Goal: Information Seeking & Learning: Check status

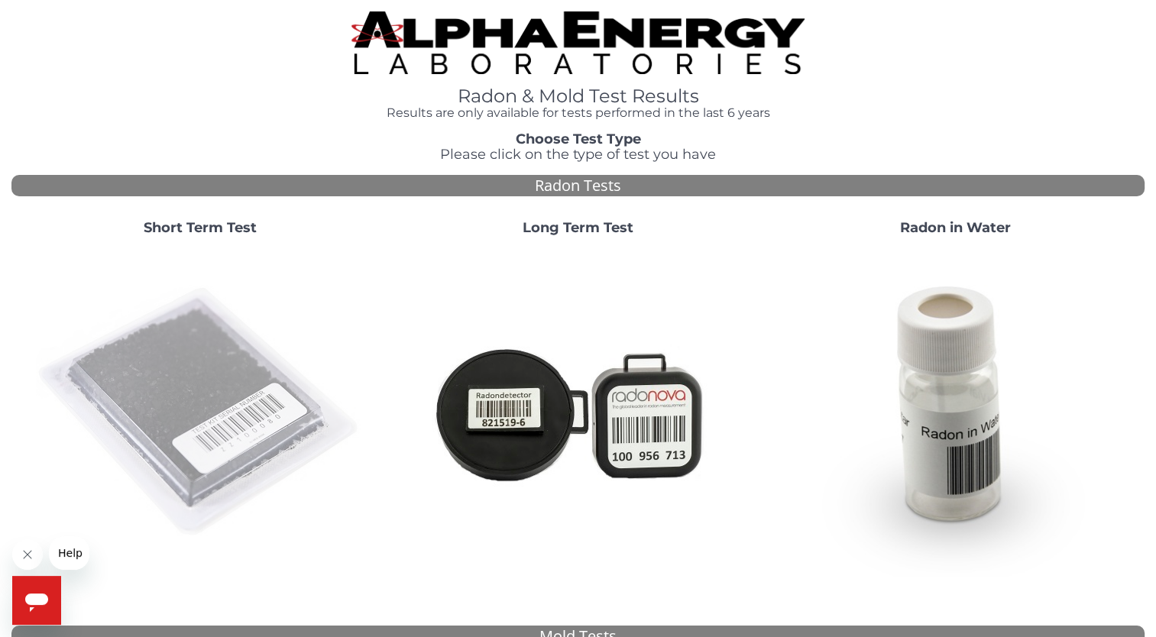
click at [207, 386] on img at bounding box center [200, 412] width 328 height 328
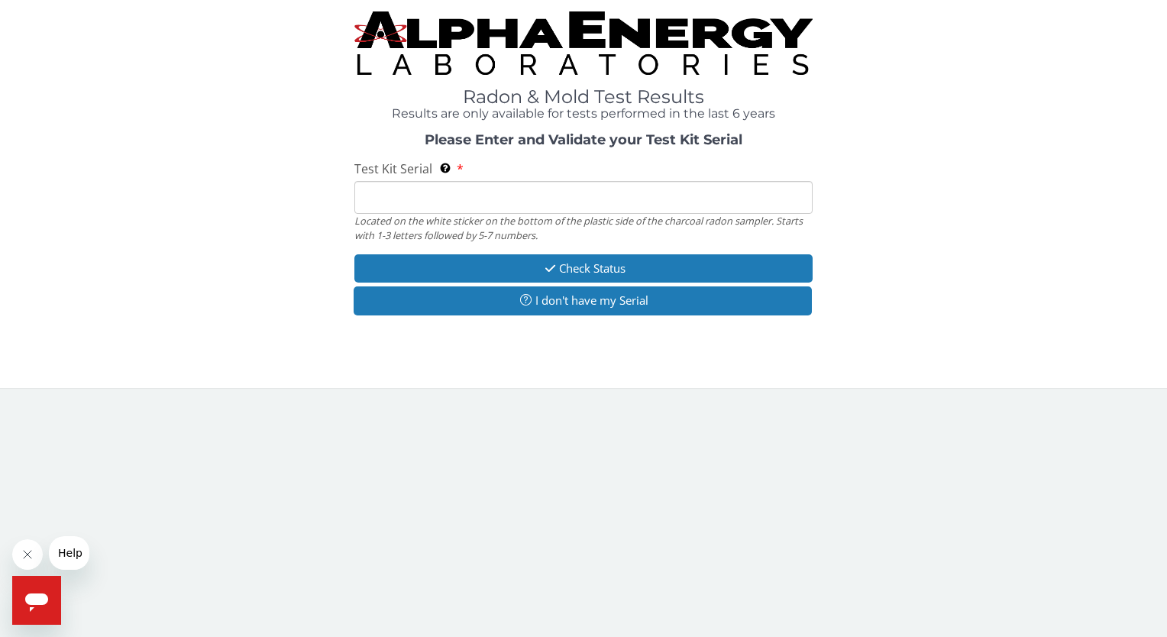
click at [419, 200] on input "Test Kit Serial Located on the white sticker on the bottom of the plastic side …" at bounding box center [583, 197] width 458 height 33
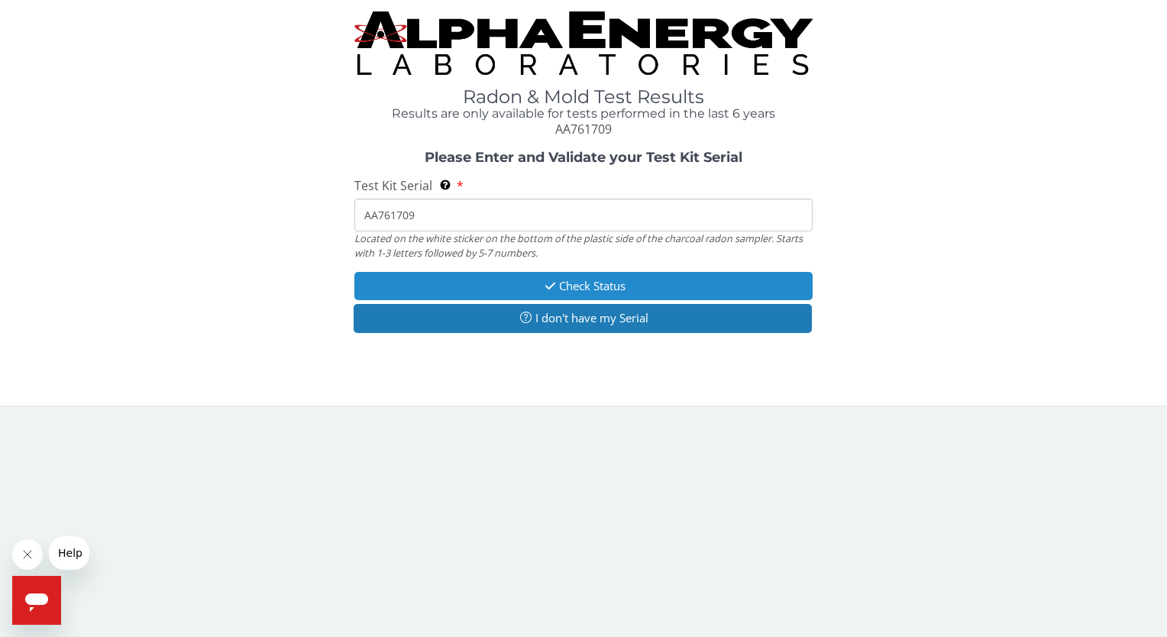
type input "AA761709"
click at [574, 291] on button "Check Status" at bounding box center [583, 286] width 458 height 28
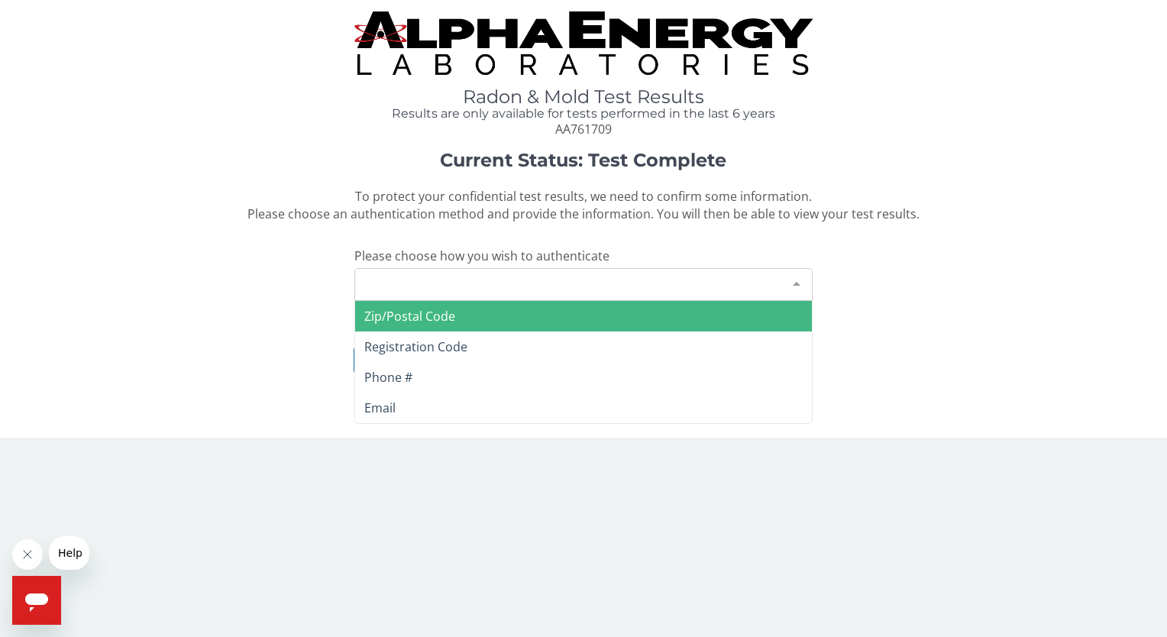
click at [796, 281] on div at bounding box center [796, 283] width 31 height 29
click at [457, 316] on span "Zip/Postal Code" at bounding box center [583, 316] width 456 height 31
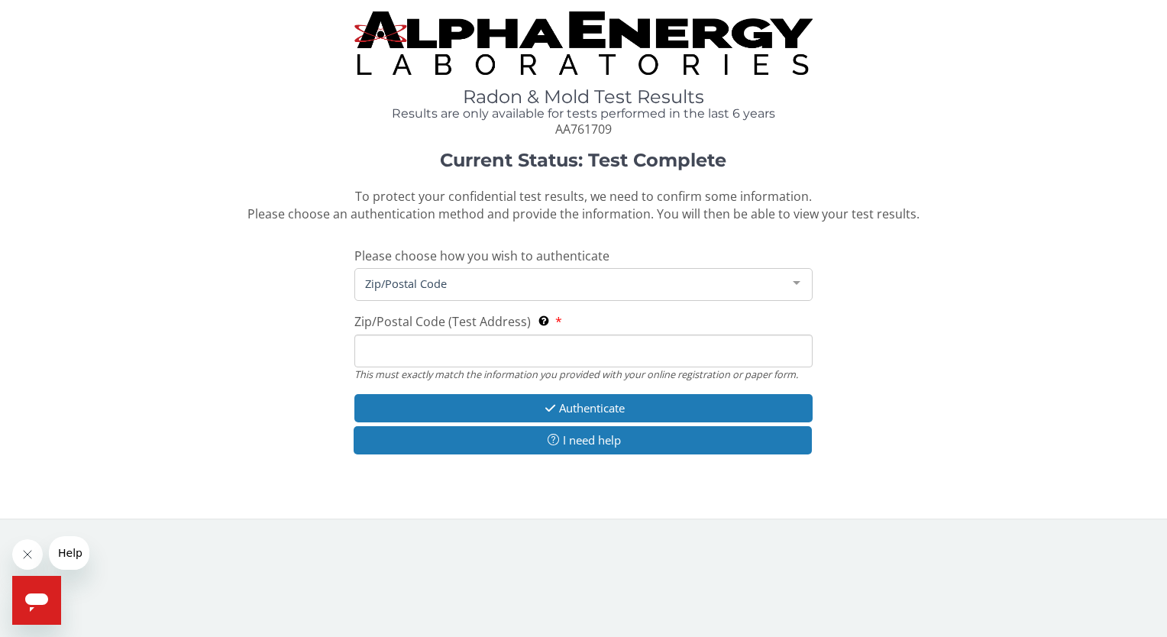
click at [458, 347] on input "Zip/Postal Code (Test Address) This must exactly match the information you prov…" at bounding box center [583, 351] width 458 height 33
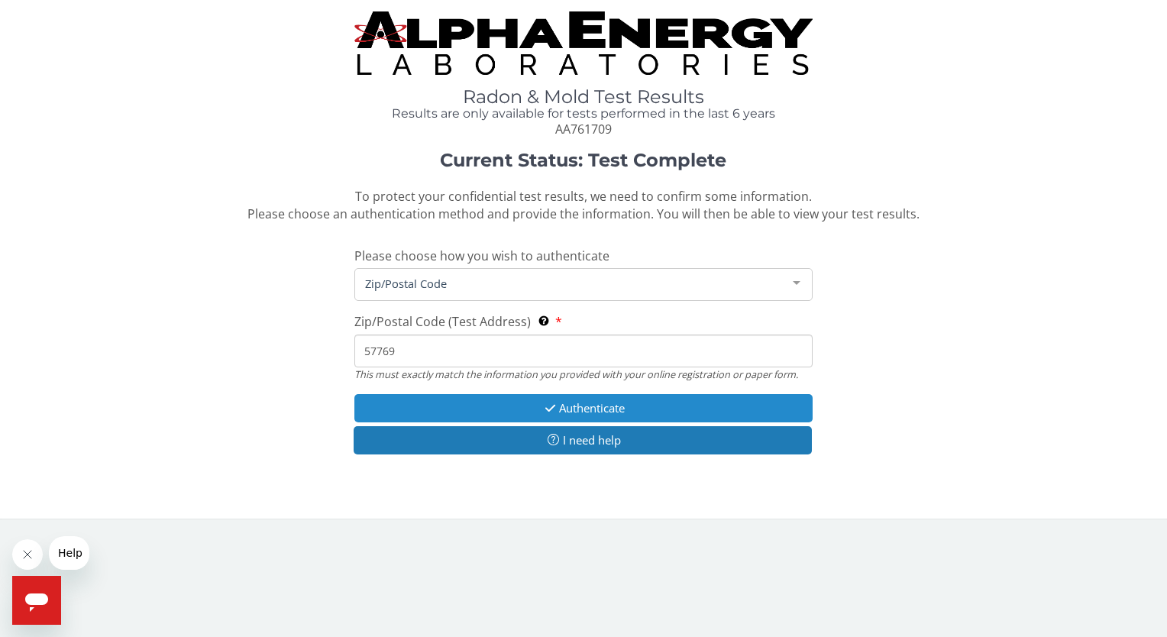
type input "57769"
click at [587, 408] on button "Authenticate" at bounding box center [583, 408] width 458 height 28
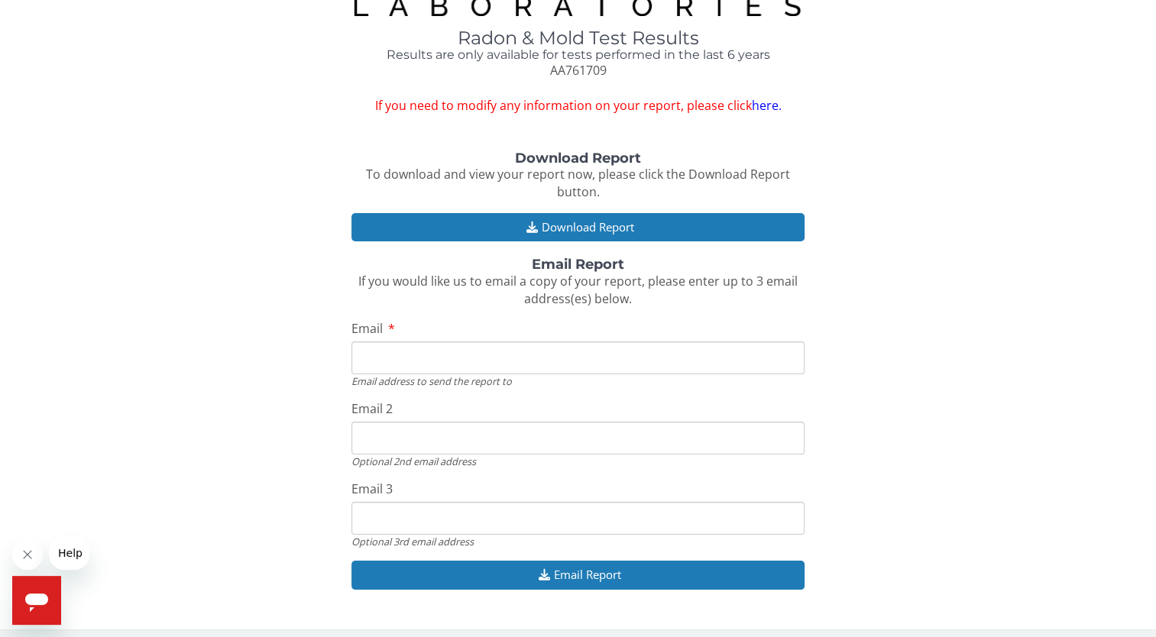
scroll to position [59, 0]
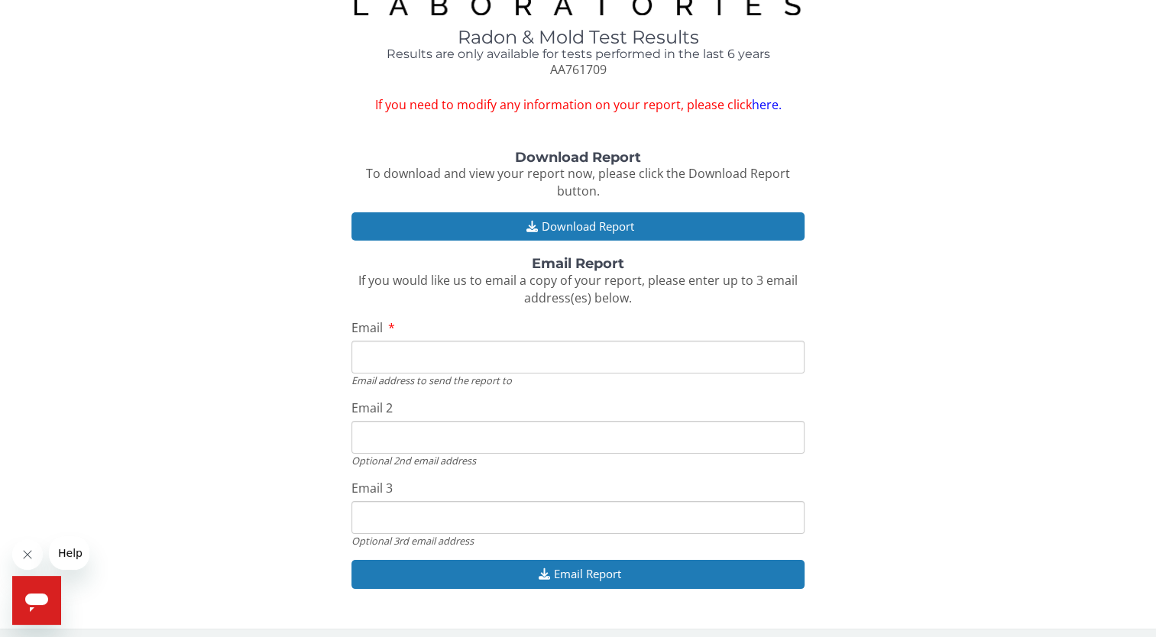
click at [409, 358] on input "Email" at bounding box center [577, 357] width 453 height 33
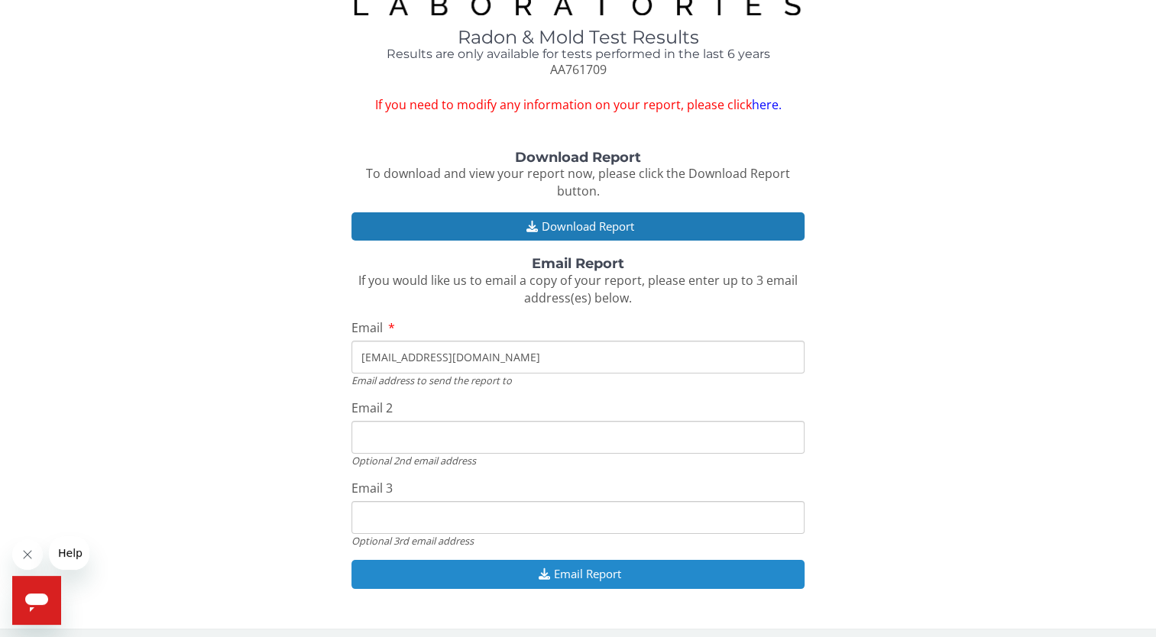
type input "[EMAIL_ADDRESS][DOMAIN_NAME]"
click at [572, 577] on button "Email Report" at bounding box center [577, 574] width 453 height 28
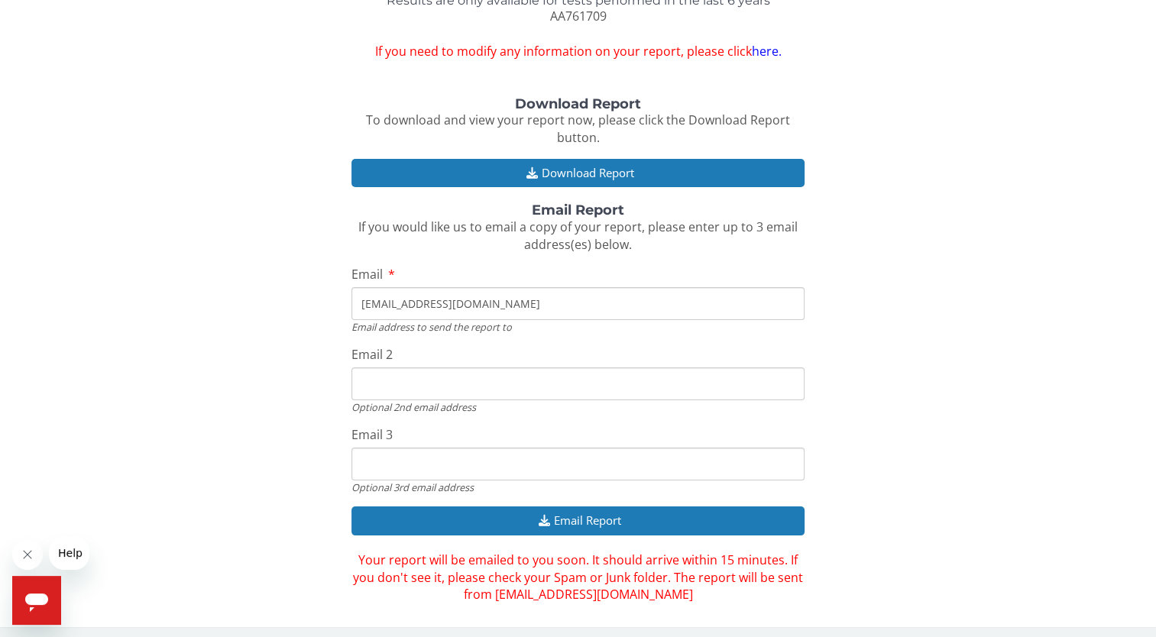
scroll to position [117, 0]
